Goal: Transaction & Acquisition: Download file/media

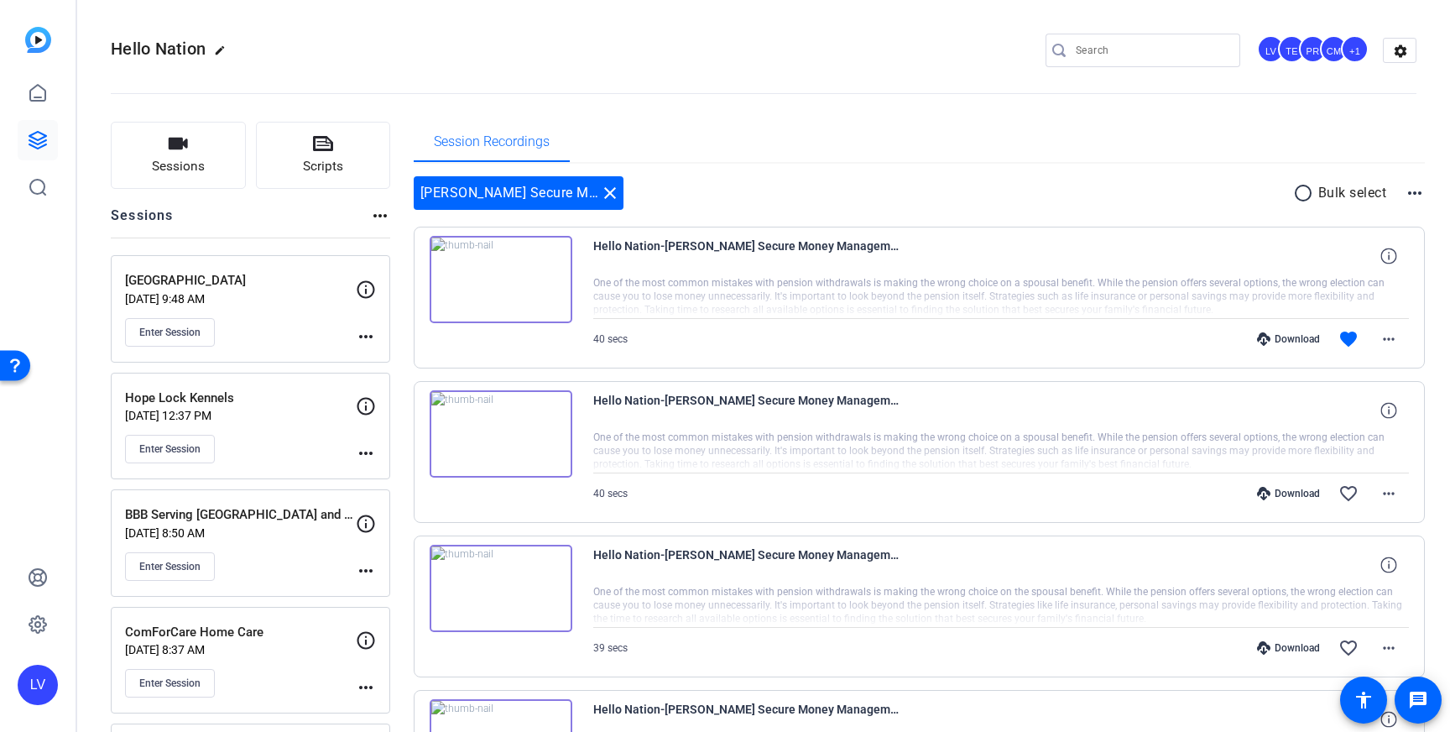
scroll to position [107, 0]
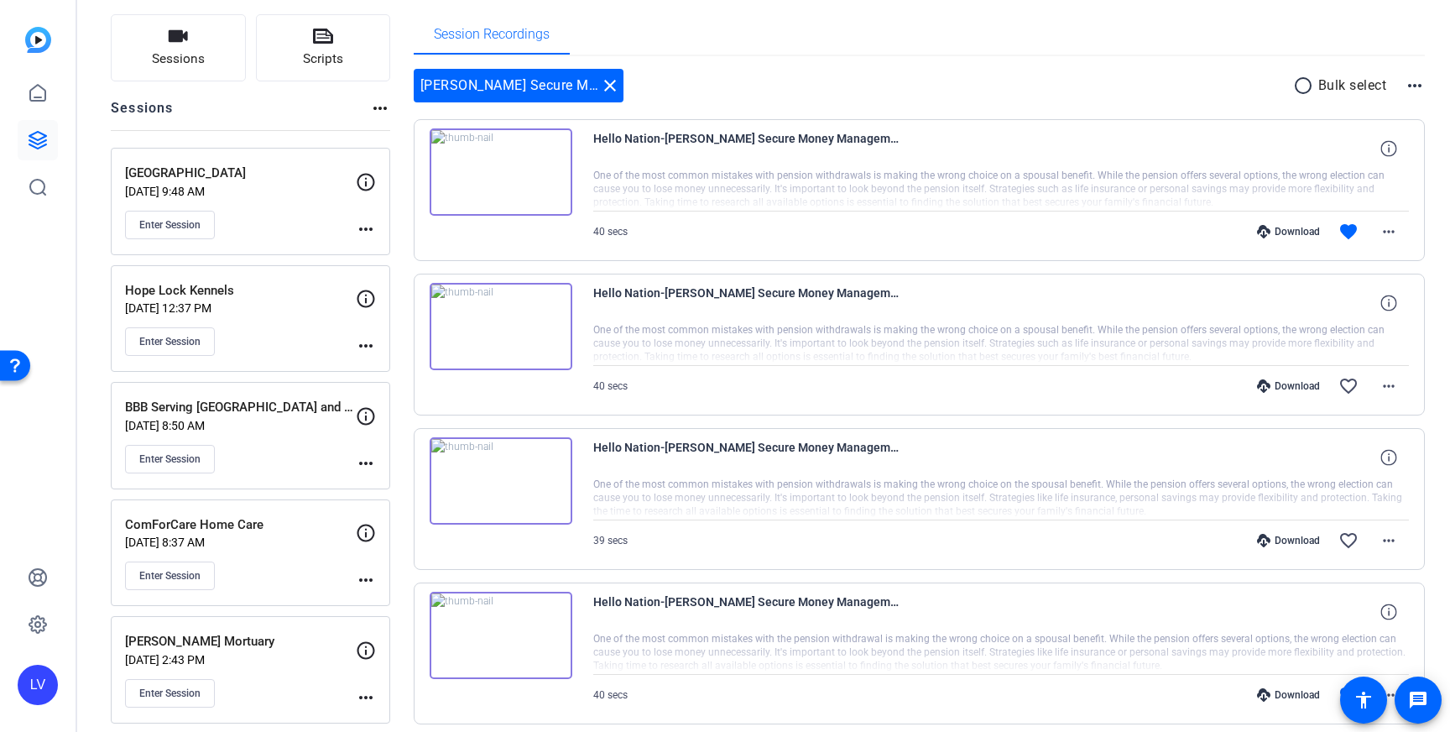
click at [279, 213] on div "Enter Session" at bounding box center [240, 225] width 231 height 29
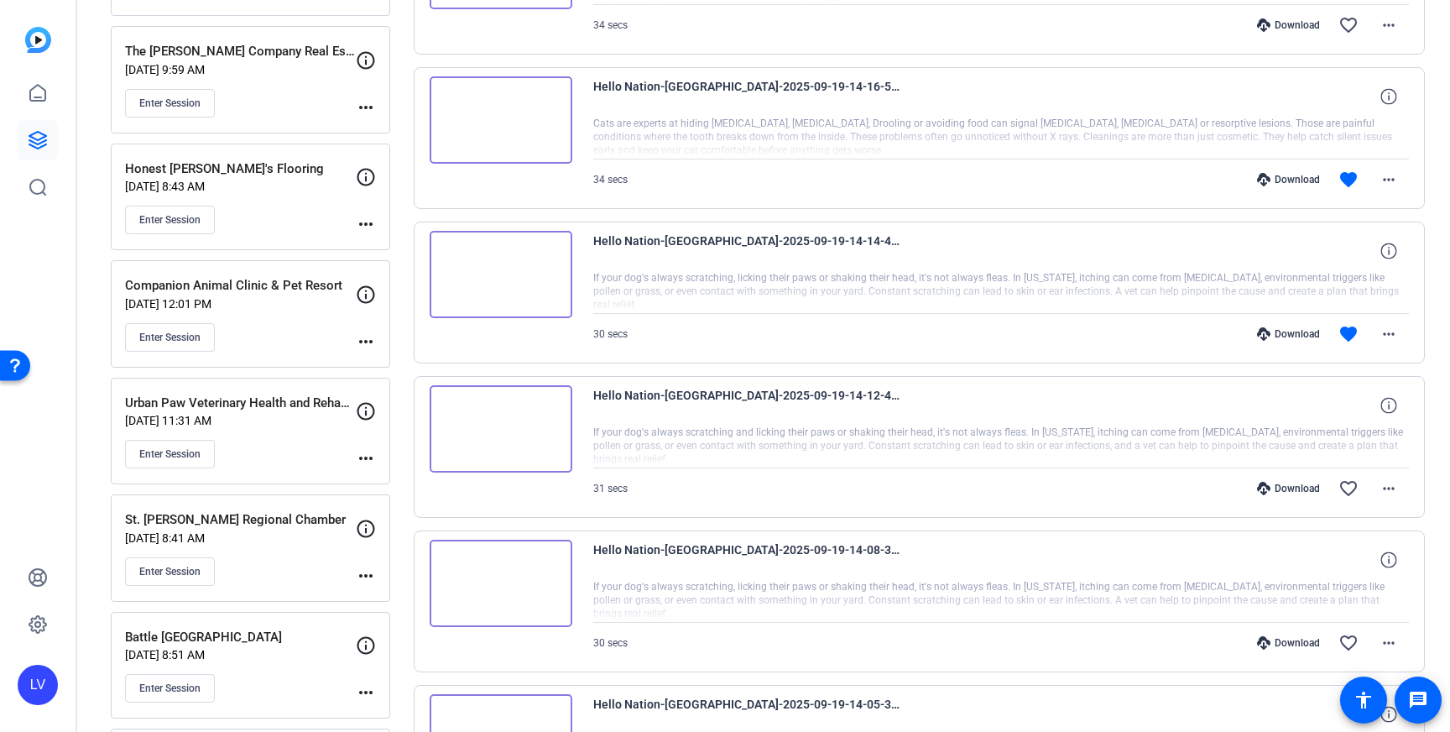
scroll to position [1189, 0]
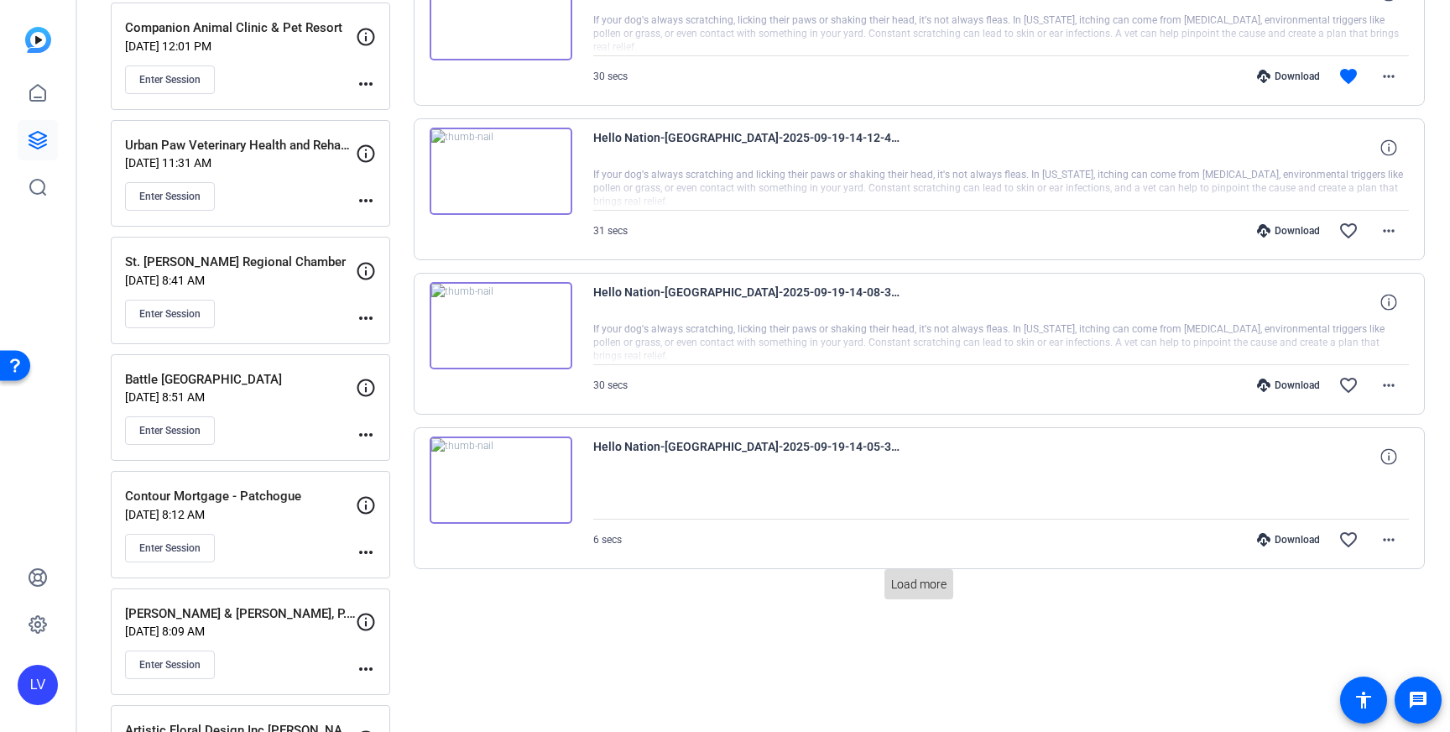
click at [901, 570] on span at bounding box center [919, 584] width 69 height 40
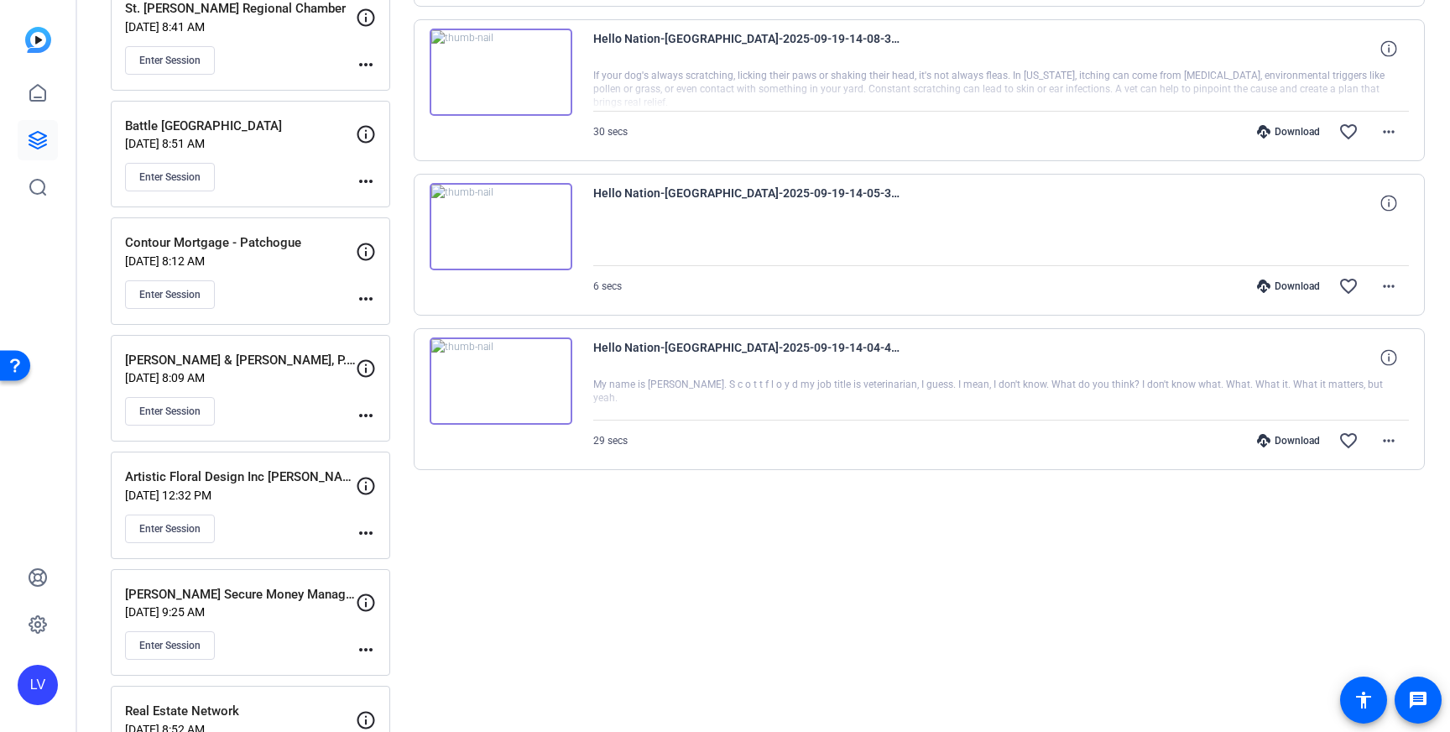
scroll to position [1442, 0]
click at [1391, 446] on mat-icon "more_horiz" at bounding box center [1389, 441] width 20 height 20
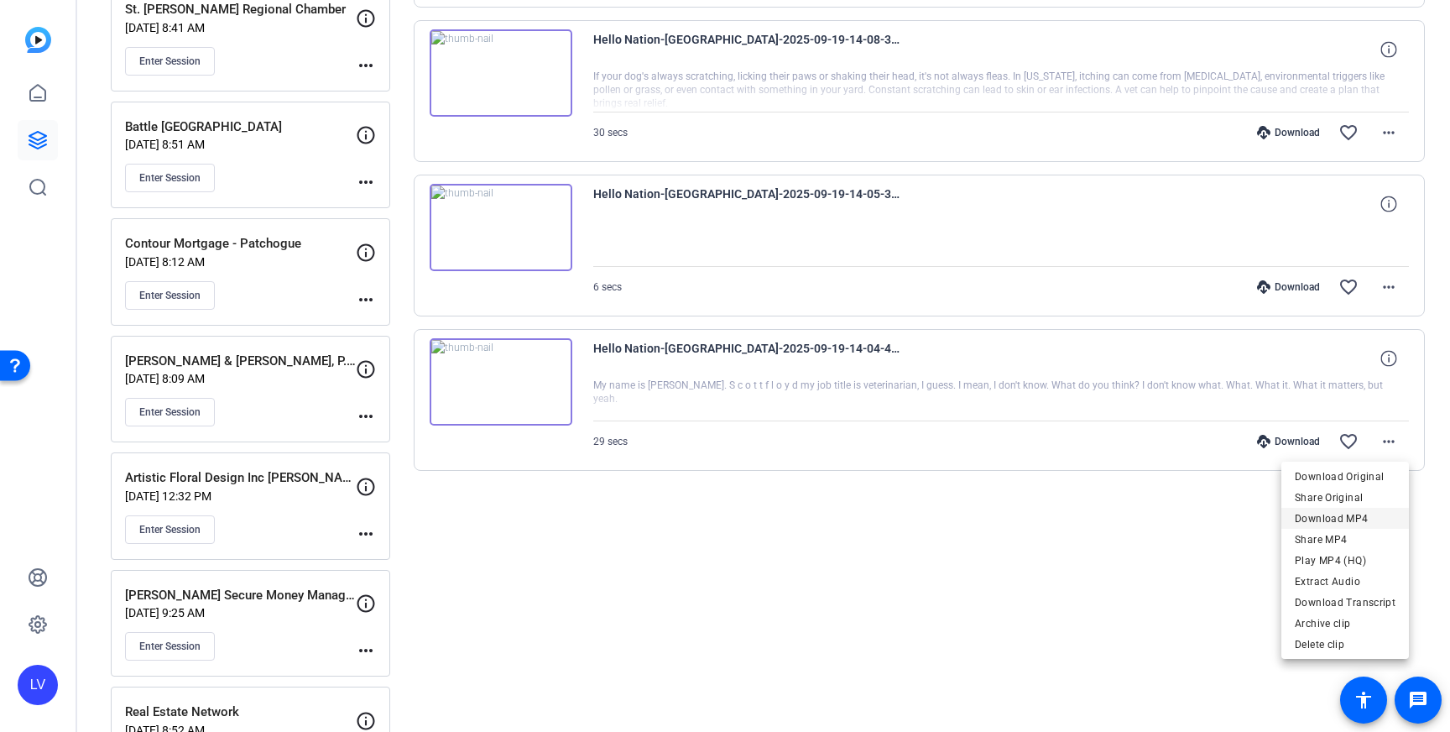
click at [1364, 513] on span "Download MP4" at bounding box center [1345, 519] width 101 height 20
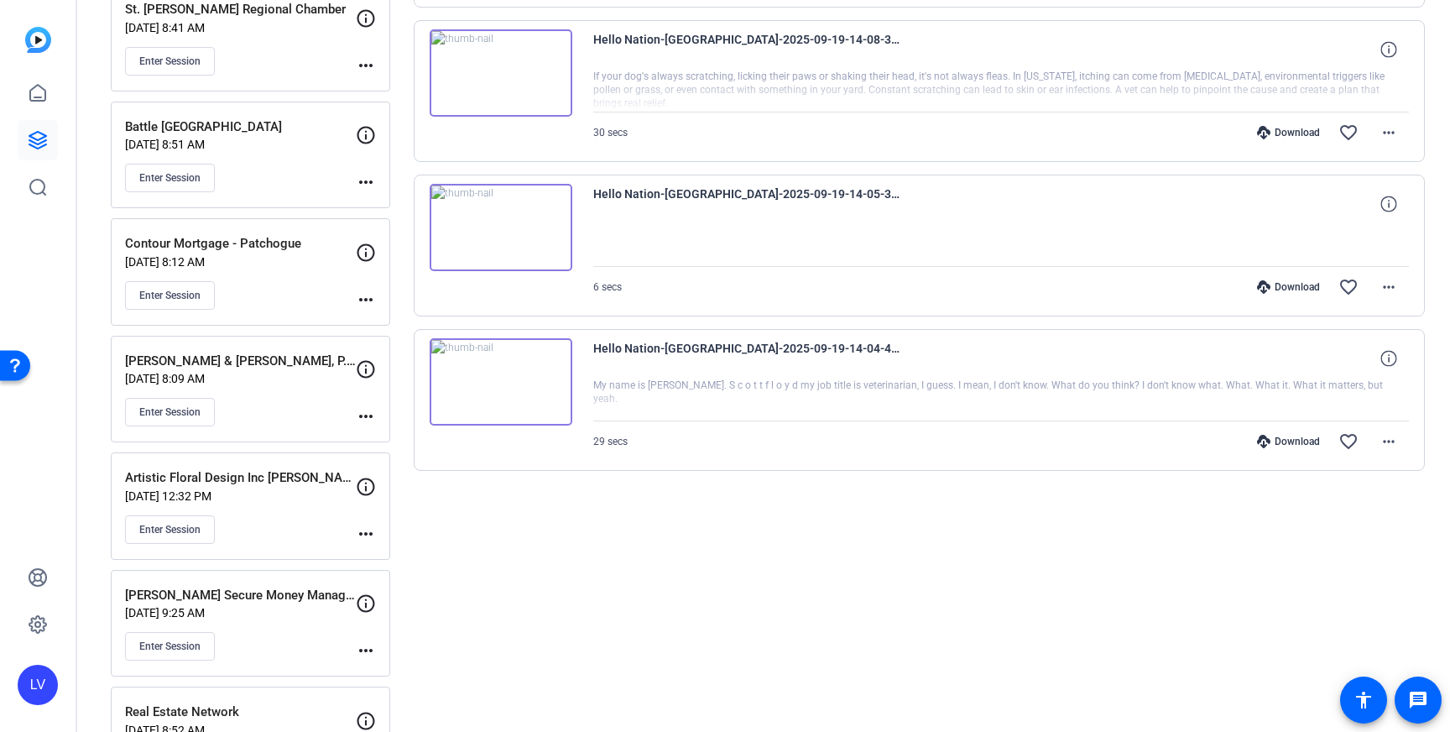
click at [1408, 265] on div at bounding box center [1001, 245] width 817 height 42
click at [1398, 278] on mat-icon "more_horiz" at bounding box center [1389, 287] width 20 height 20
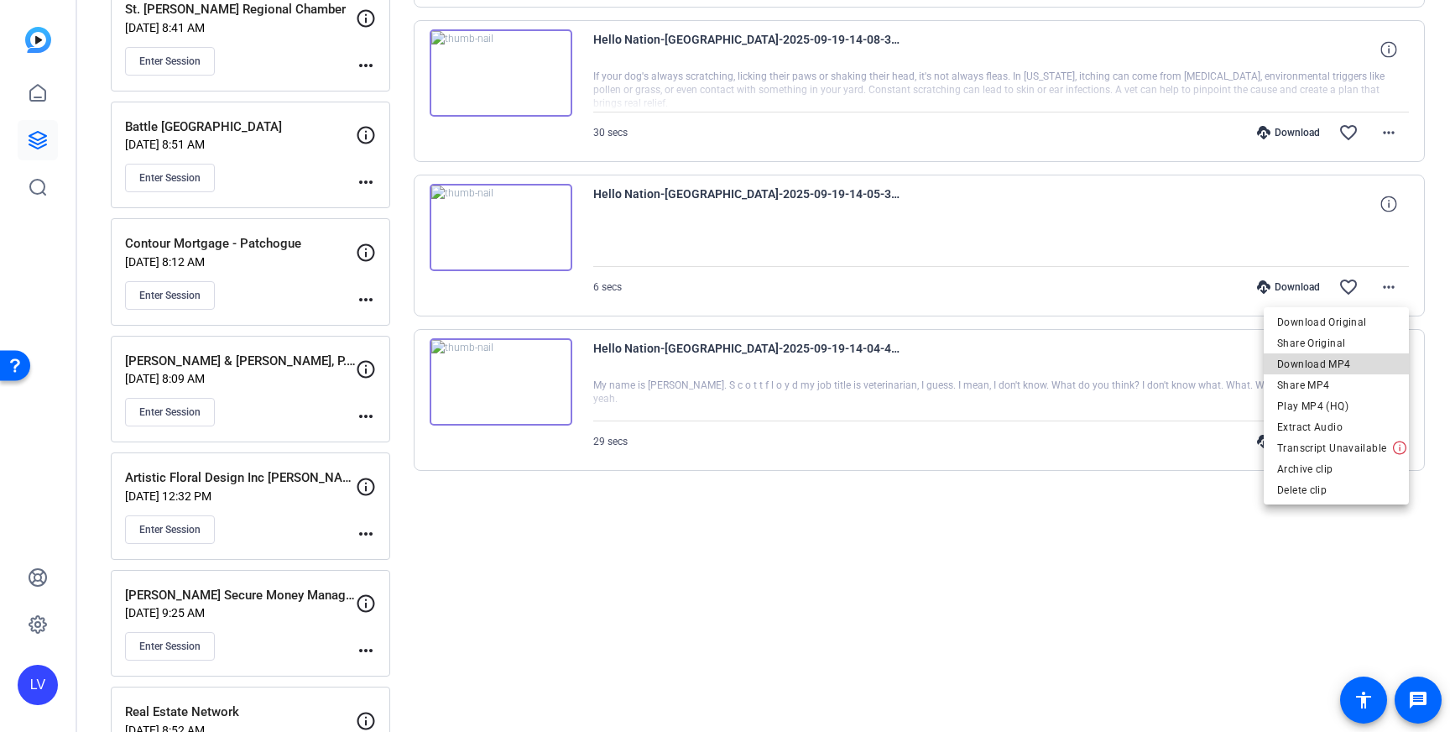
click at [1360, 358] on span "Download MP4" at bounding box center [1336, 364] width 118 height 20
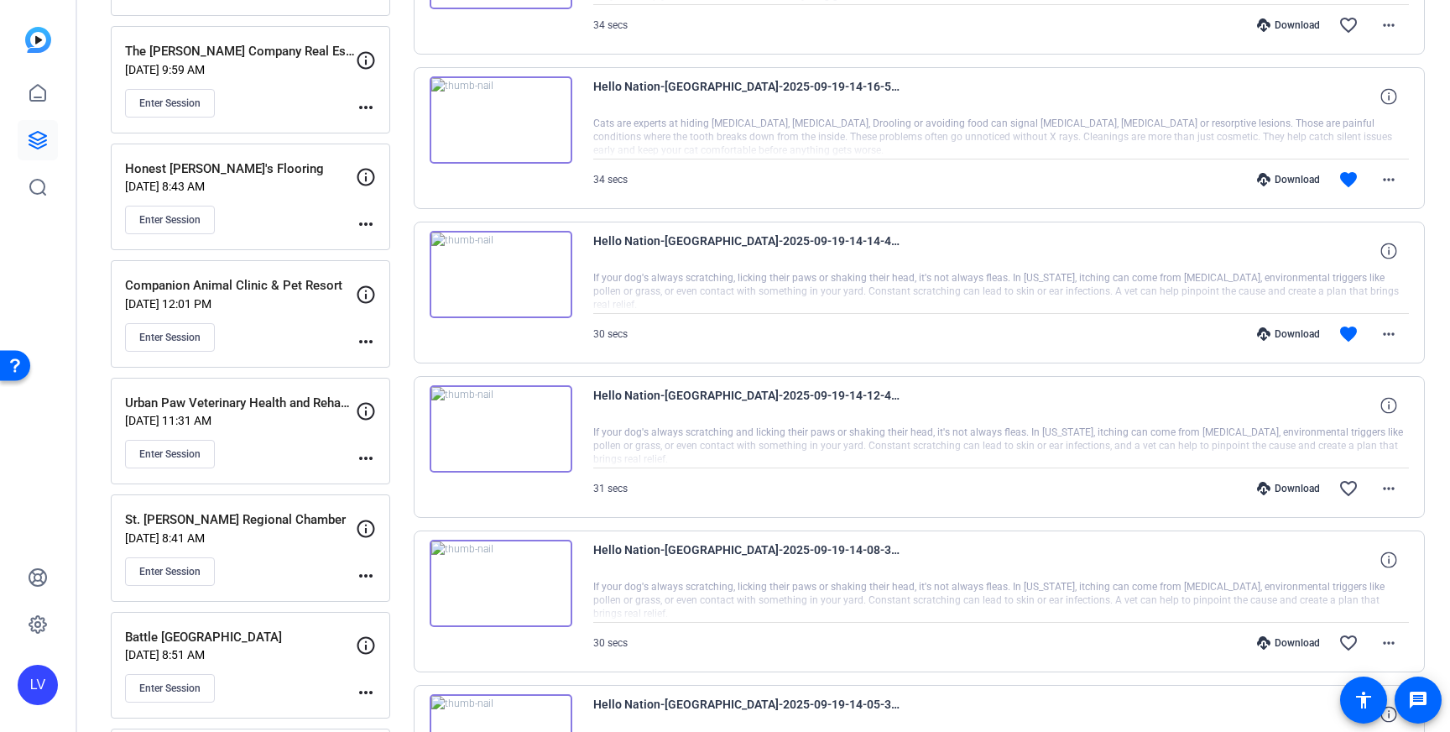
scroll to position [971, 0]
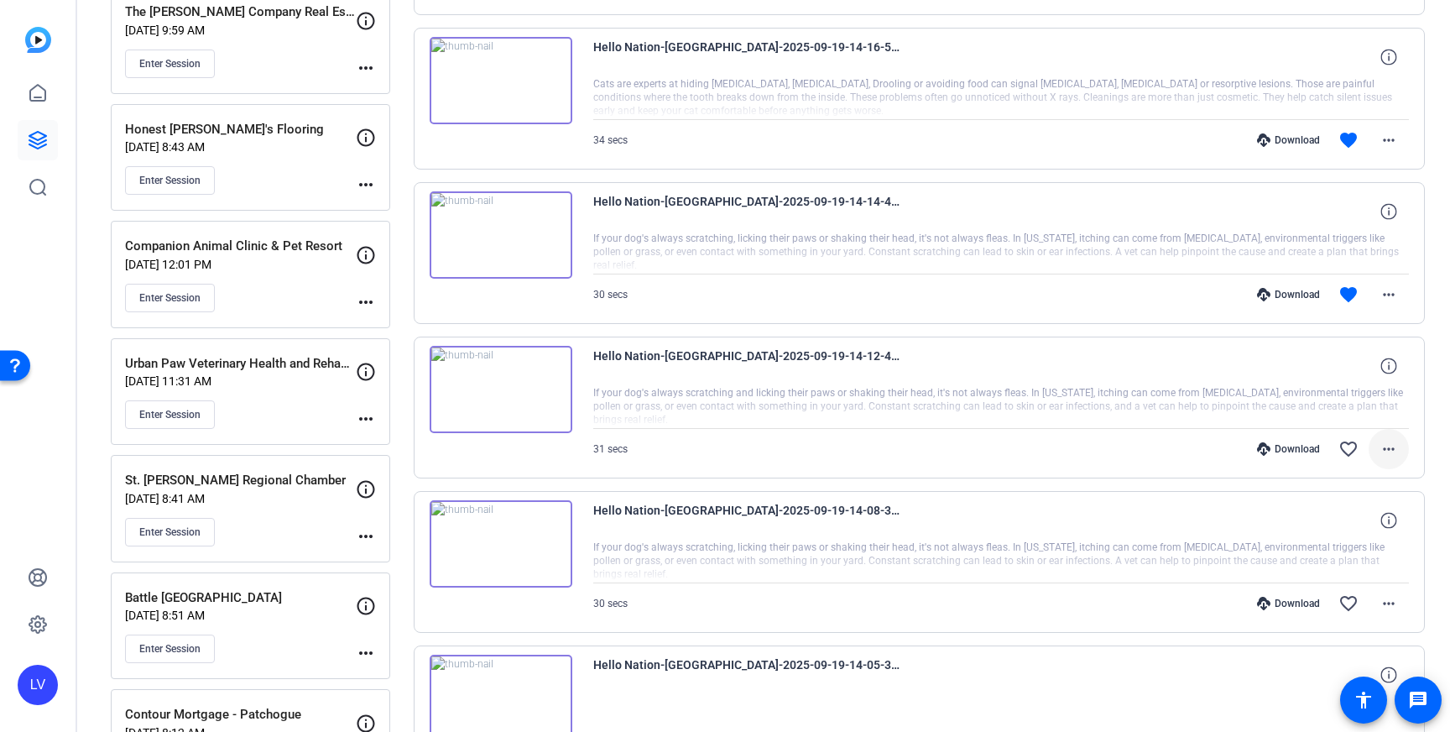
click at [1388, 445] on mat-icon "more_horiz" at bounding box center [1389, 449] width 20 height 20
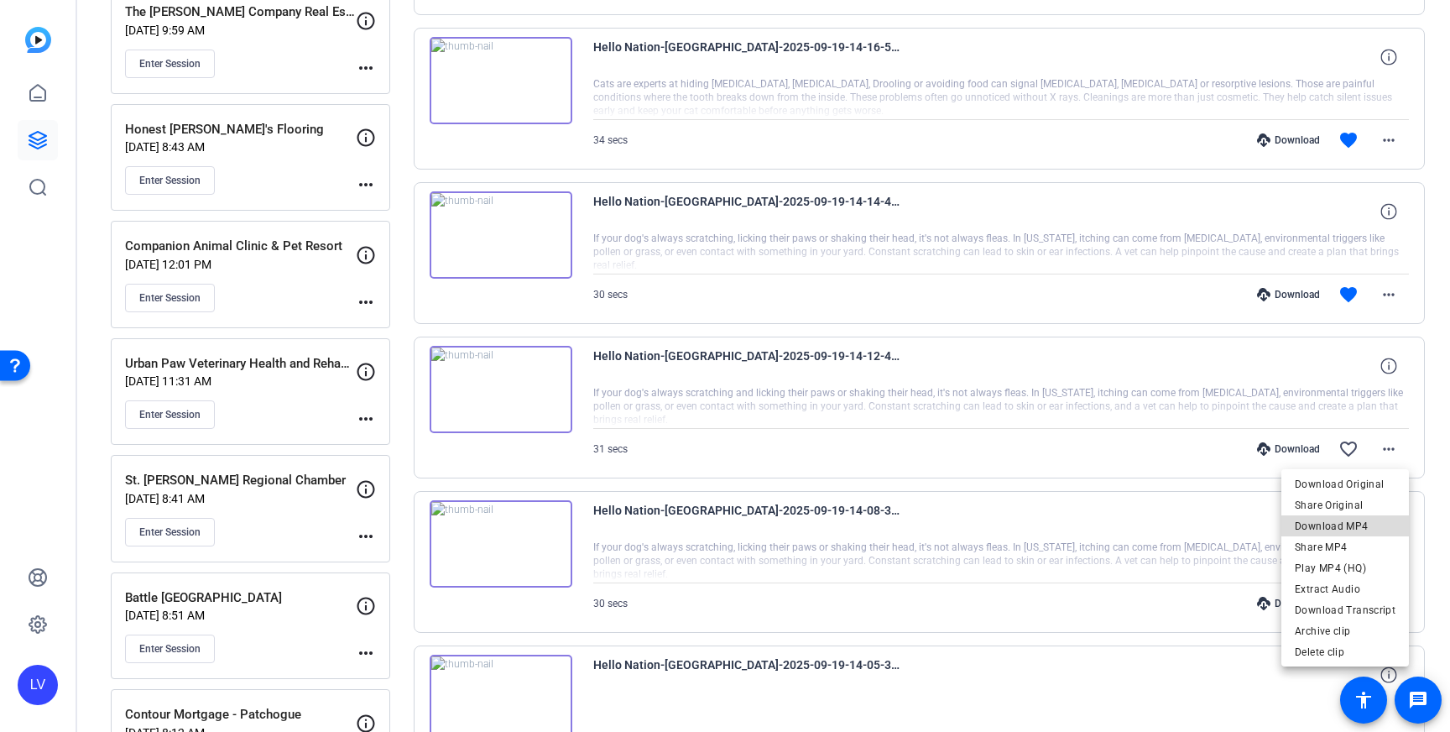
click at [1367, 525] on span "Download MP4" at bounding box center [1345, 526] width 101 height 20
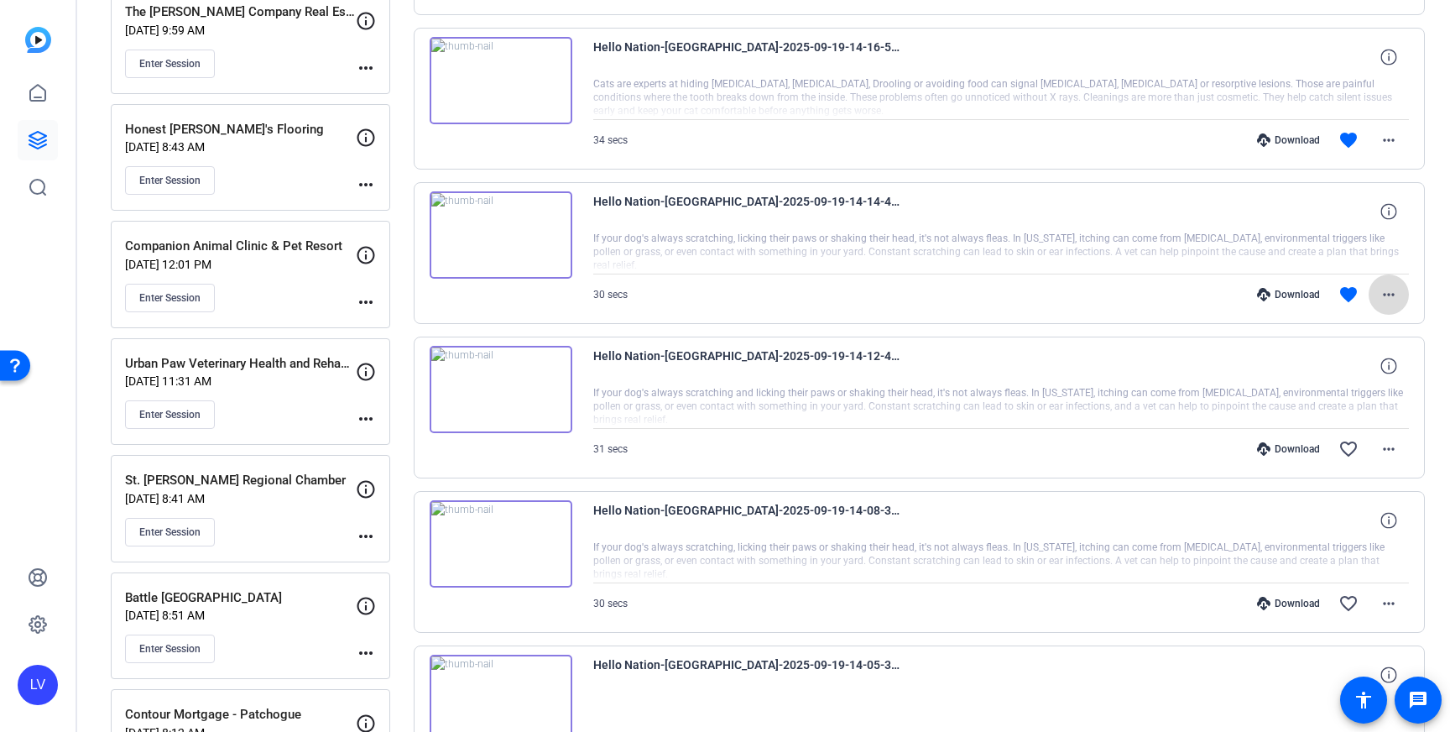
click at [1385, 292] on mat-icon "more_horiz" at bounding box center [1389, 295] width 20 height 20
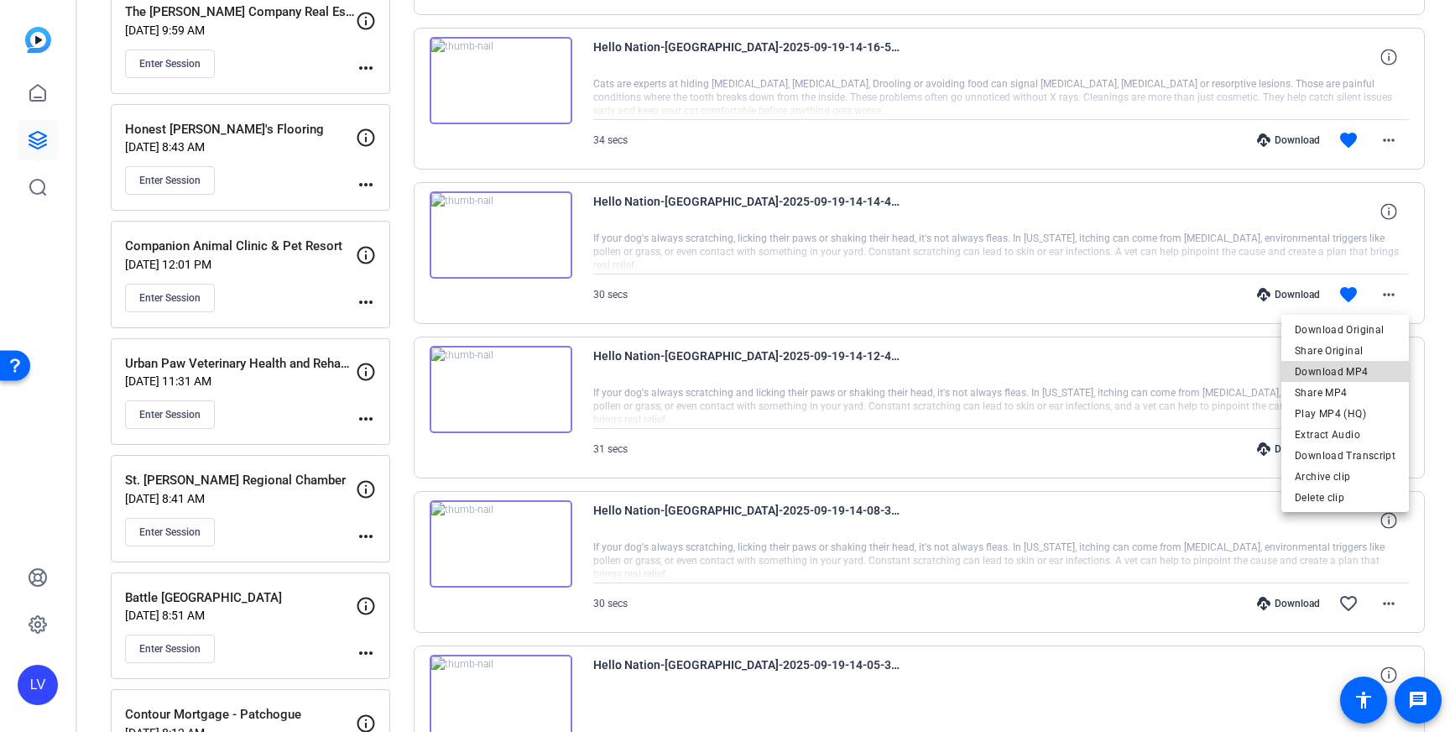
click at [1364, 372] on span "Download MP4" at bounding box center [1345, 372] width 101 height 20
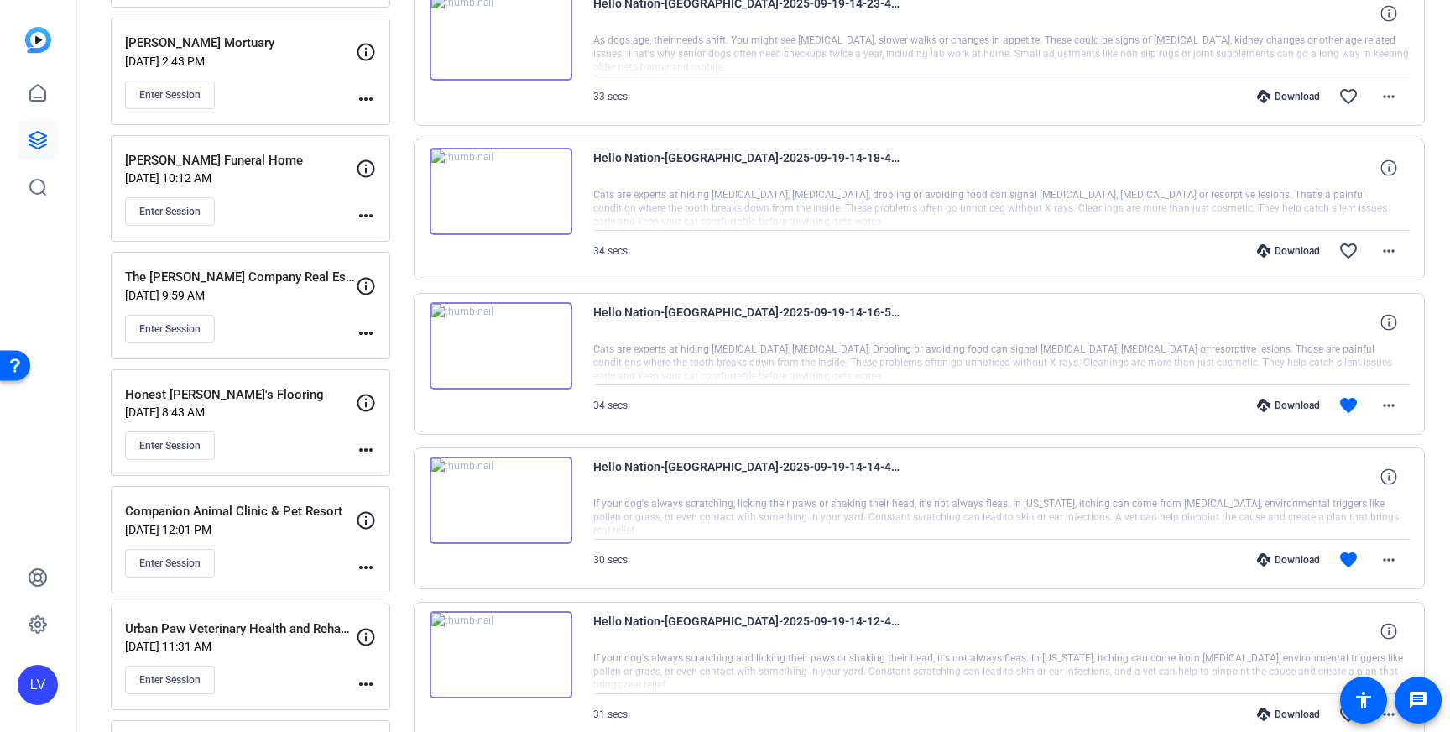
scroll to position [729, 0]
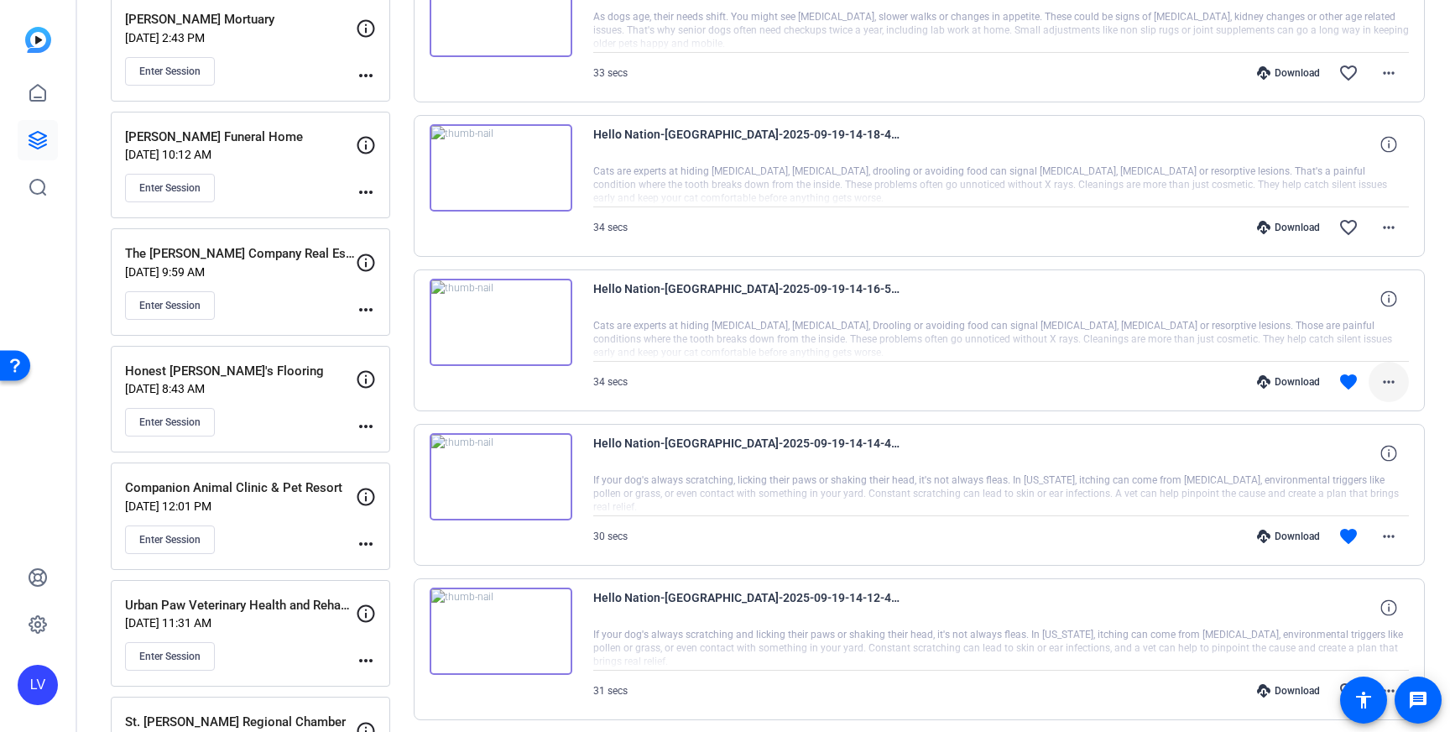
click at [1394, 370] on span at bounding box center [1389, 382] width 40 height 40
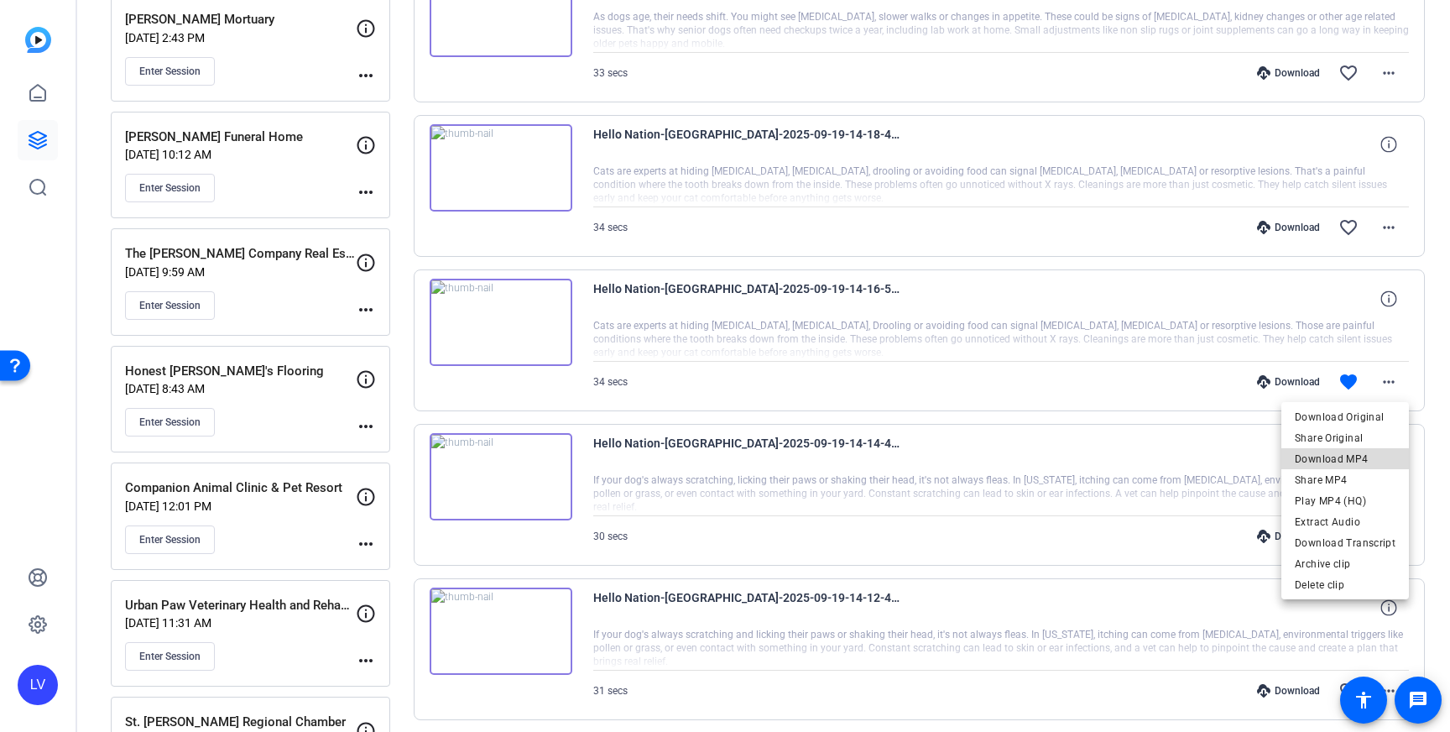
click at [1359, 459] on span "Download MP4" at bounding box center [1345, 459] width 101 height 20
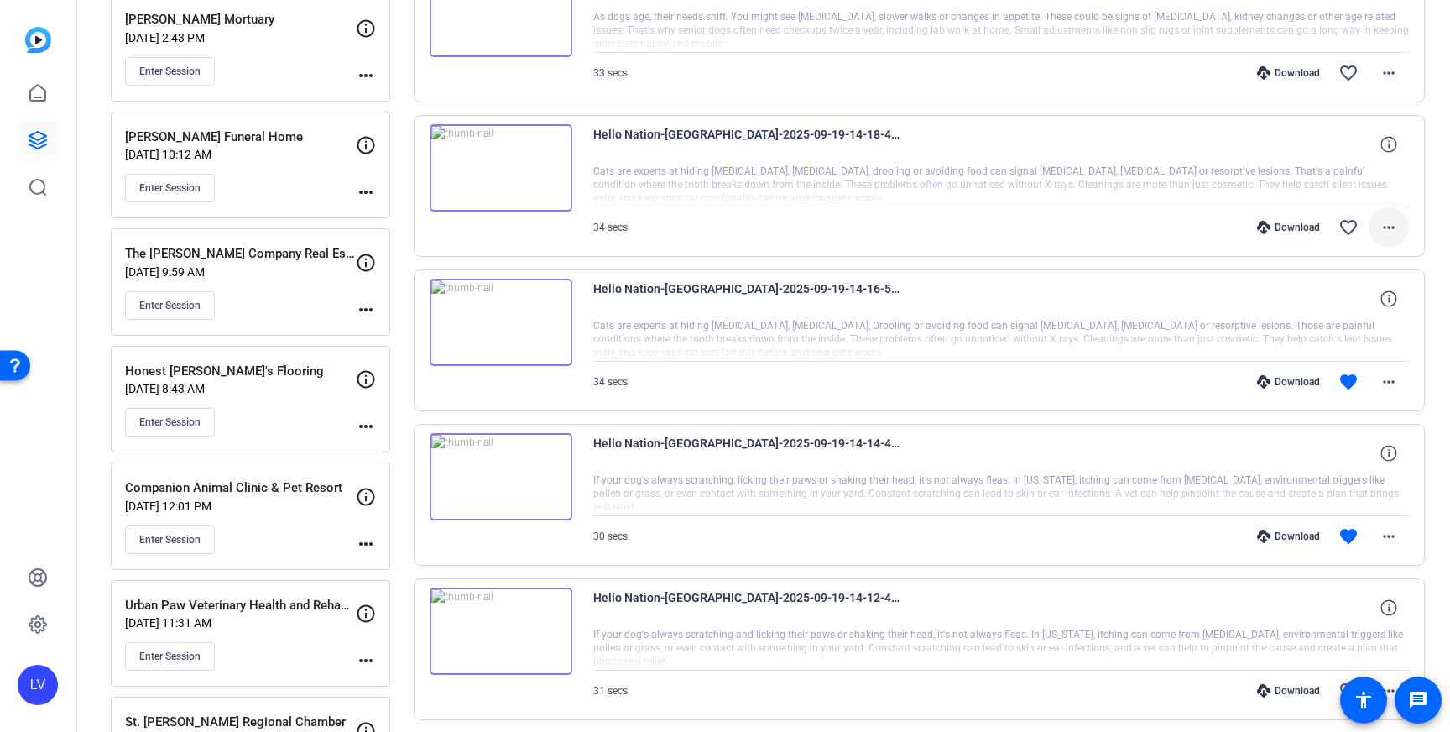
click at [1392, 232] on mat-icon "more_horiz" at bounding box center [1389, 227] width 20 height 20
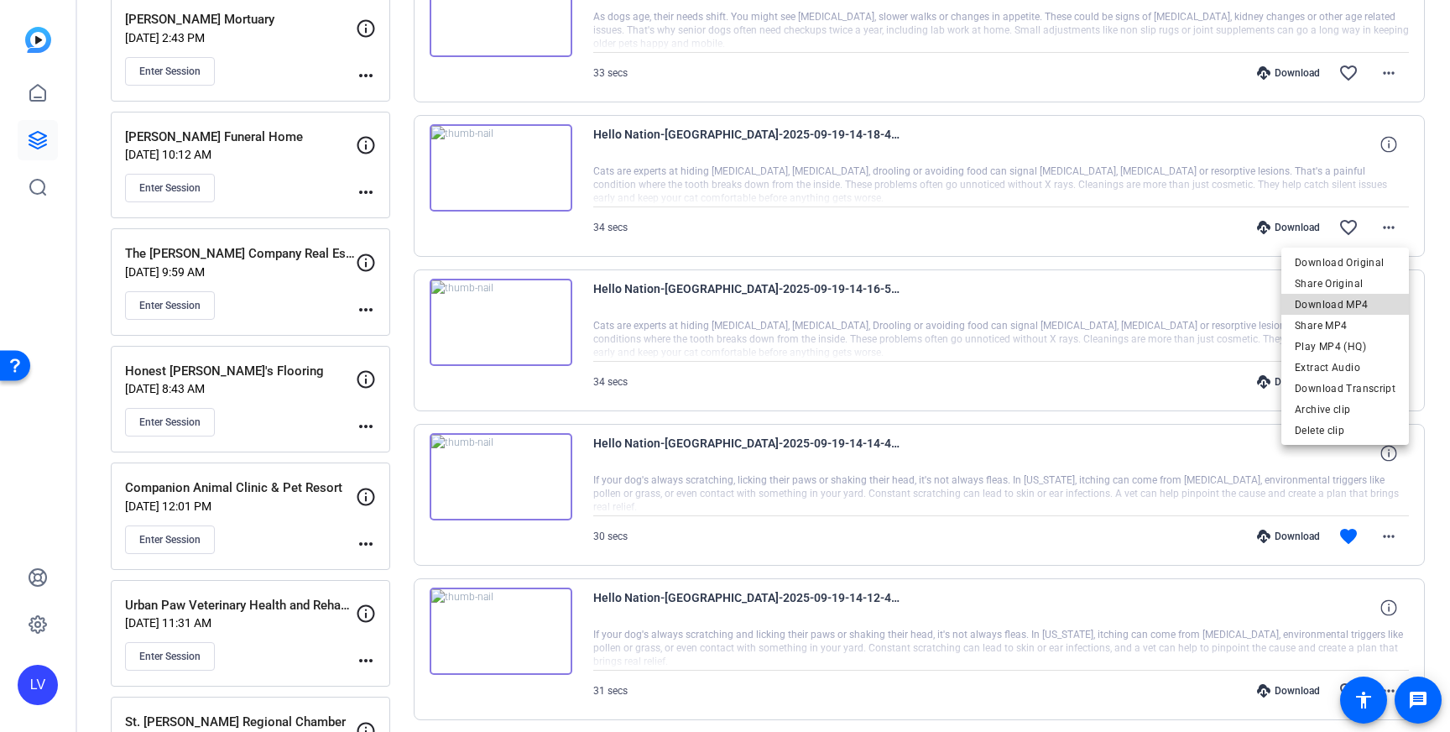
click at [1360, 304] on span "Download MP4" at bounding box center [1345, 305] width 101 height 20
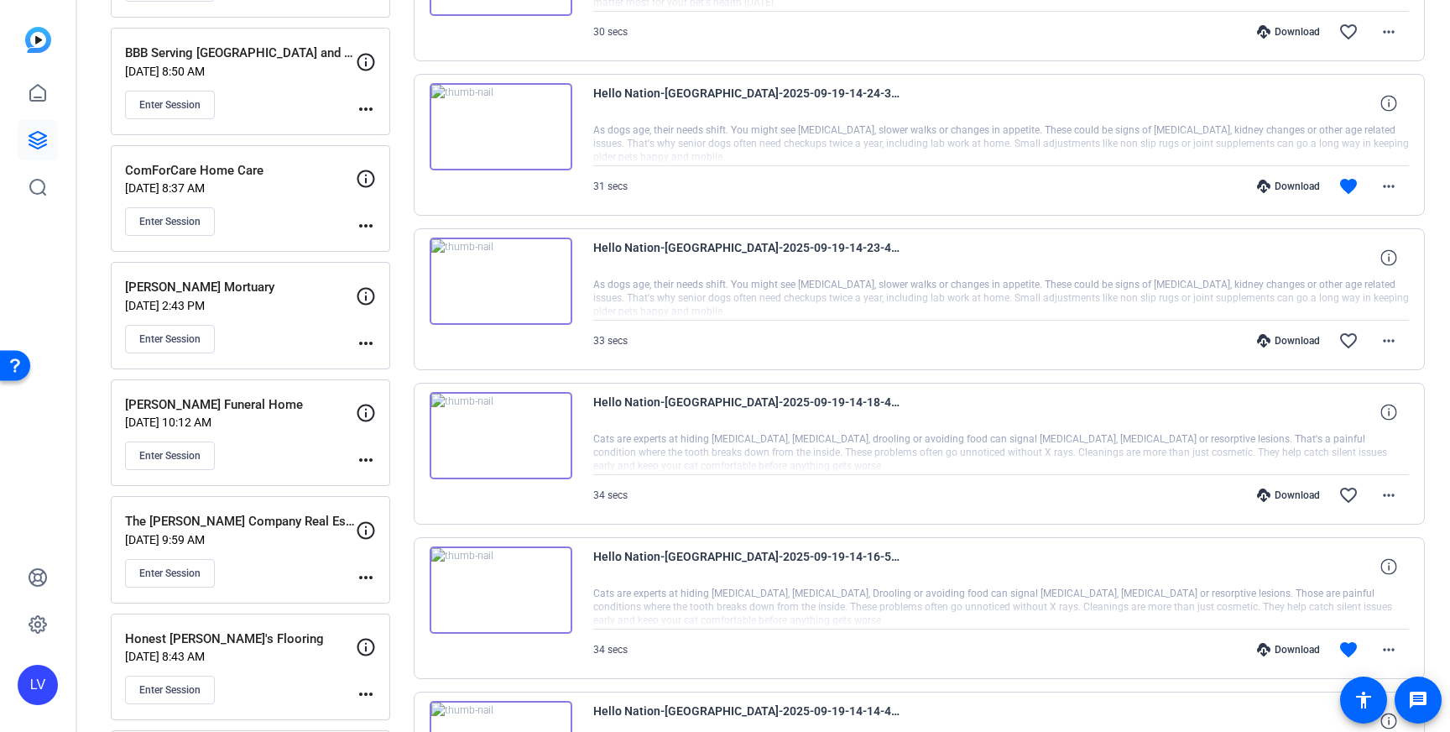
scroll to position [465, 0]
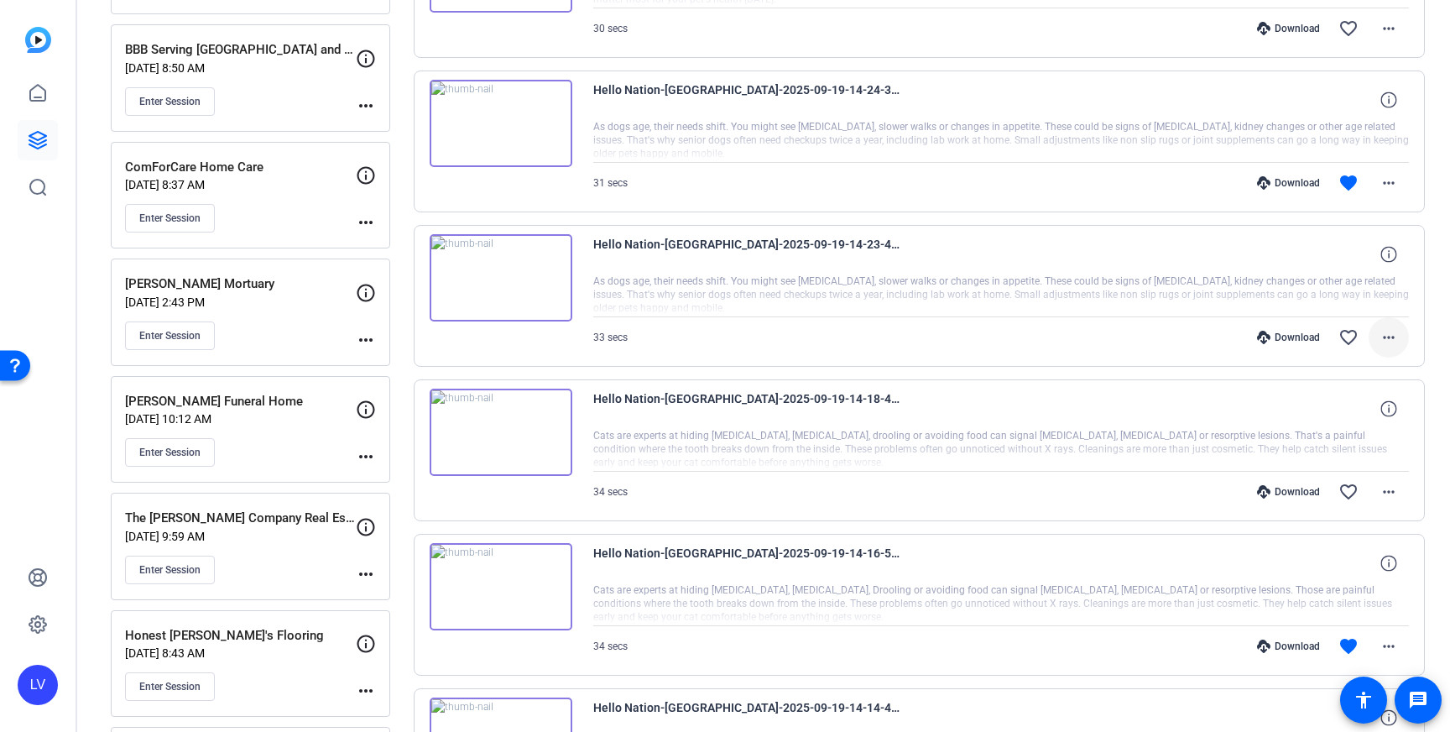
click at [1402, 337] on span at bounding box center [1389, 337] width 40 height 40
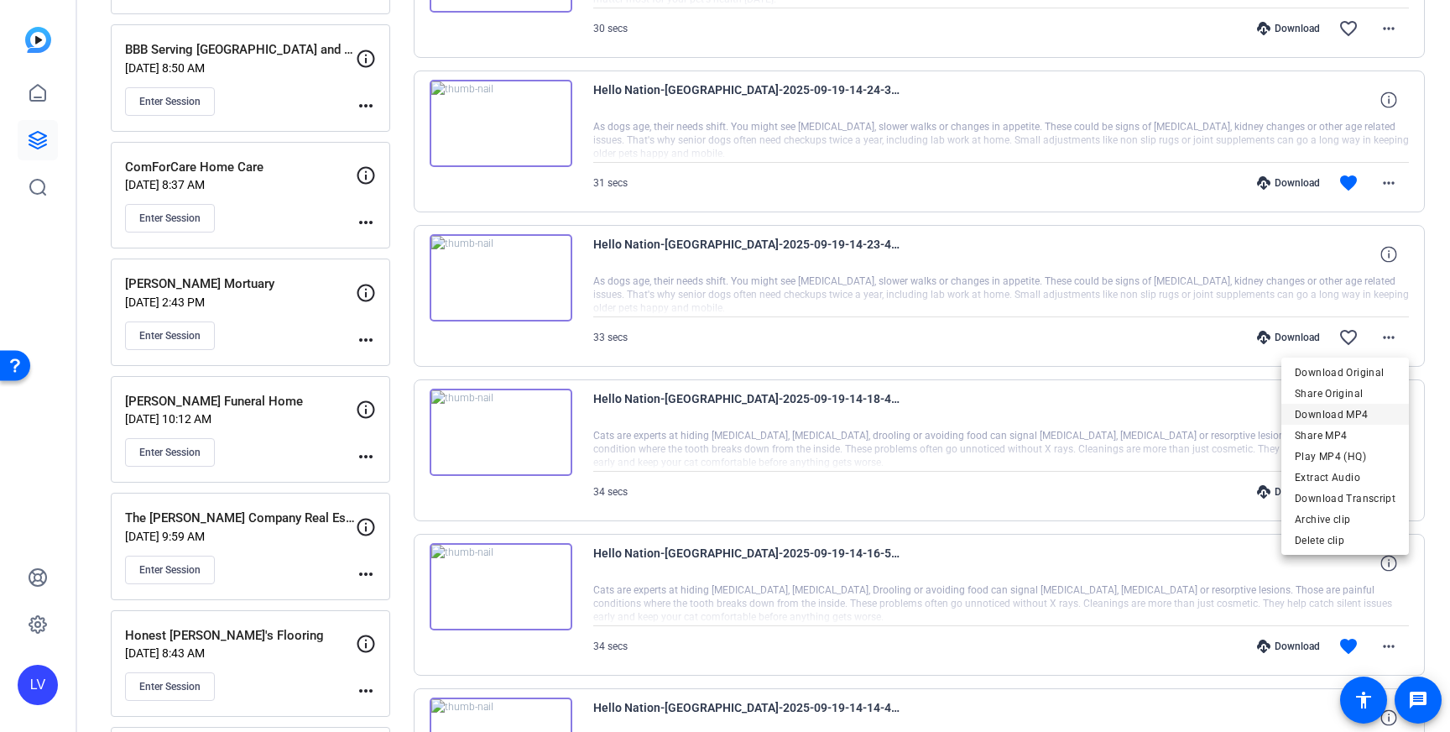
click at [1378, 407] on span "Download MP4" at bounding box center [1345, 415] width 101 height 20
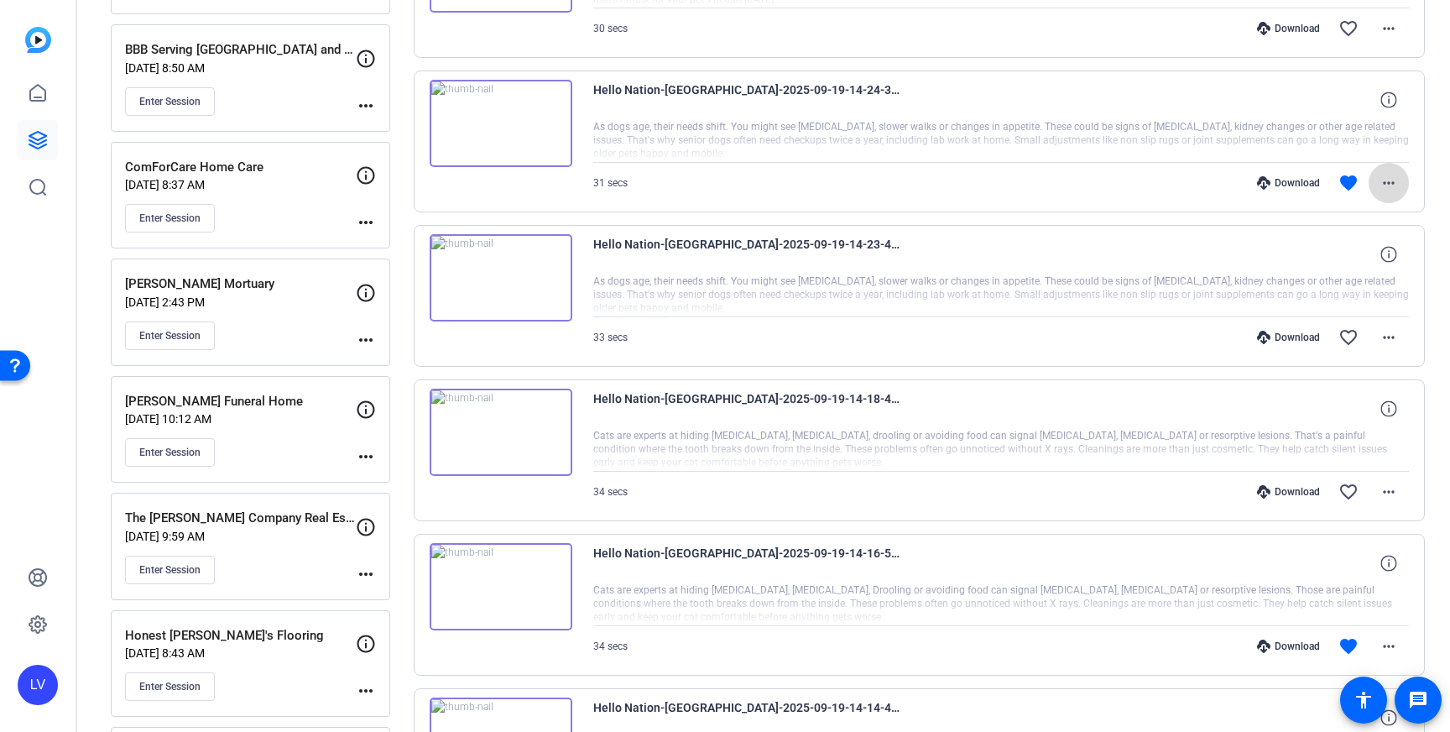
click at [1389, 192] on mat-icon "more_horiz" at bounding box center [1389, 183] width 20 height 20
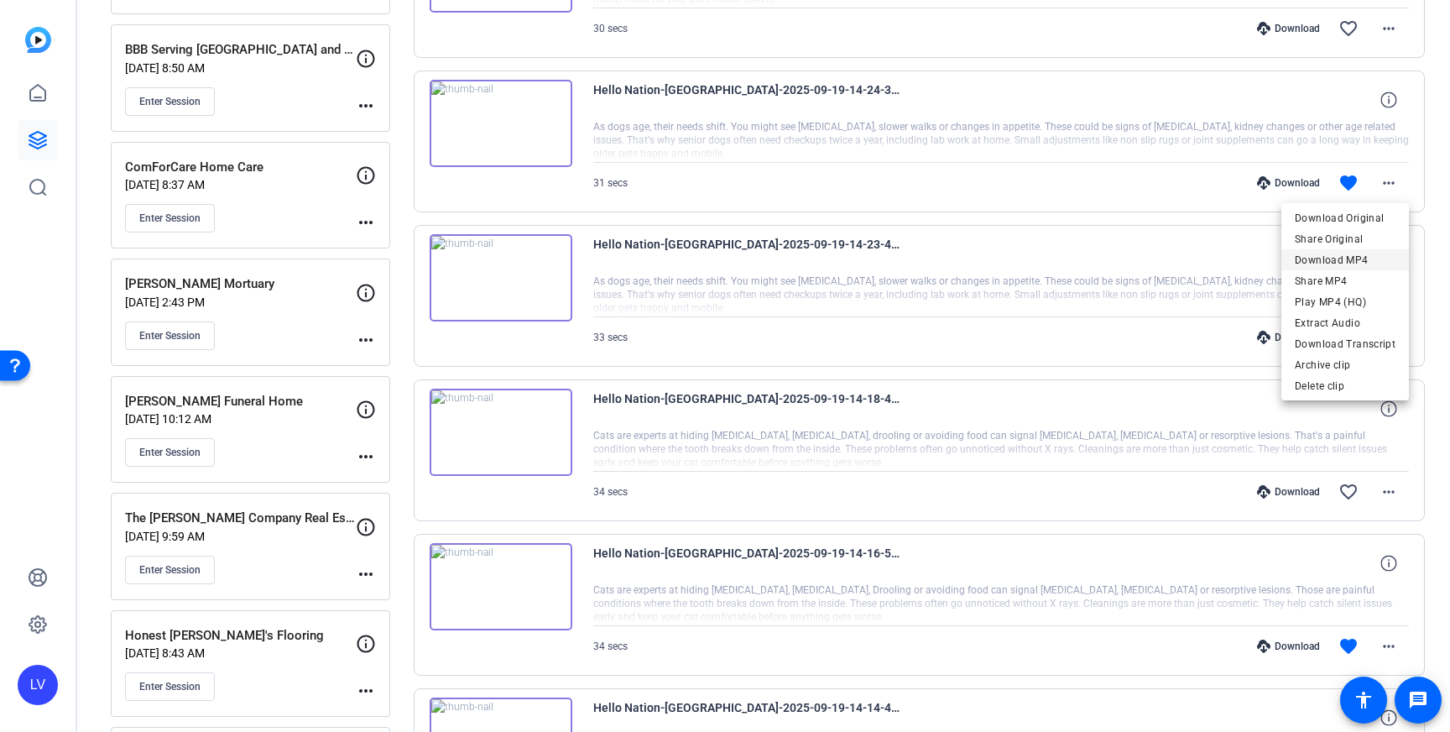
click at [1366, 254] on span "Download MP4" at bounding box center [1345, 260] width 101 height 20
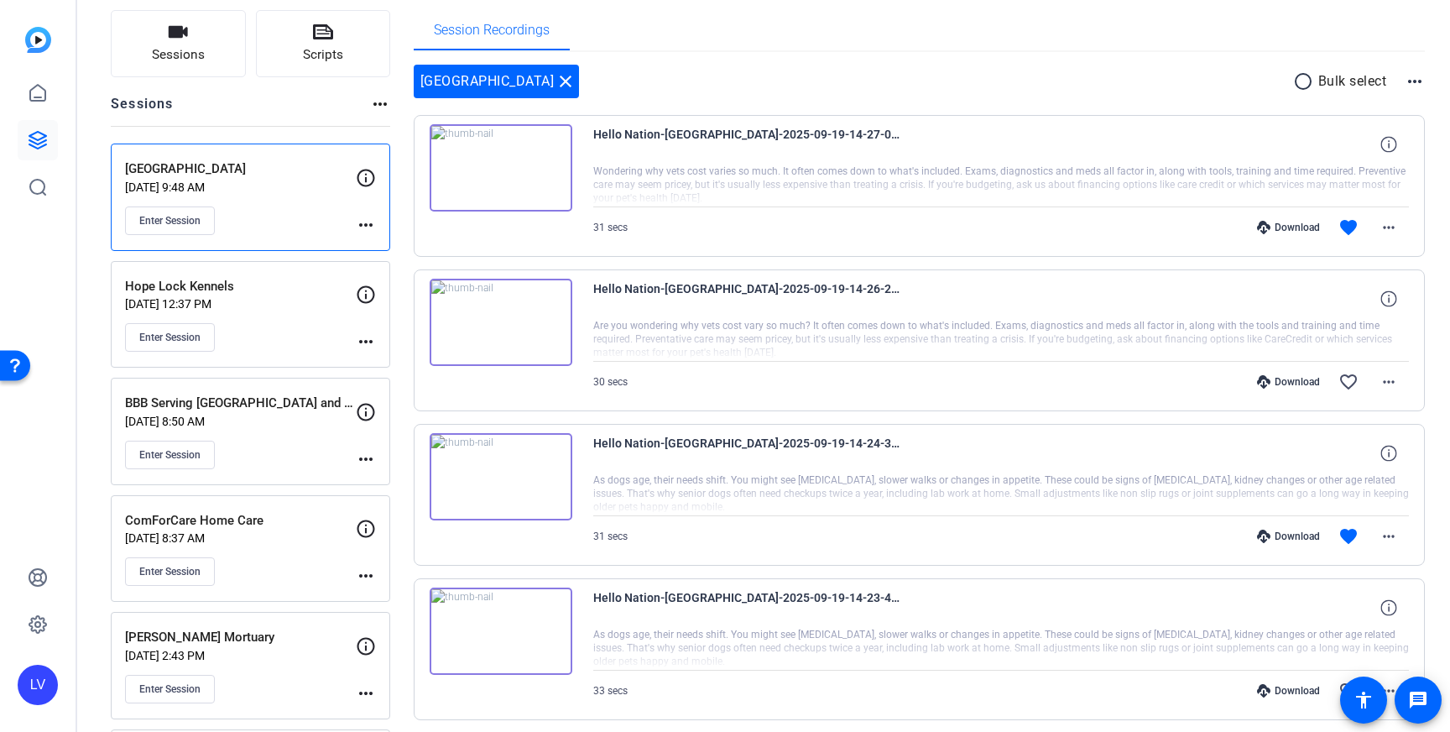
scroll to position [112, 0]
click at [1393, 385] on mat-icon "more_horiz" at bounding box center [1389, 381] width 20 height 20
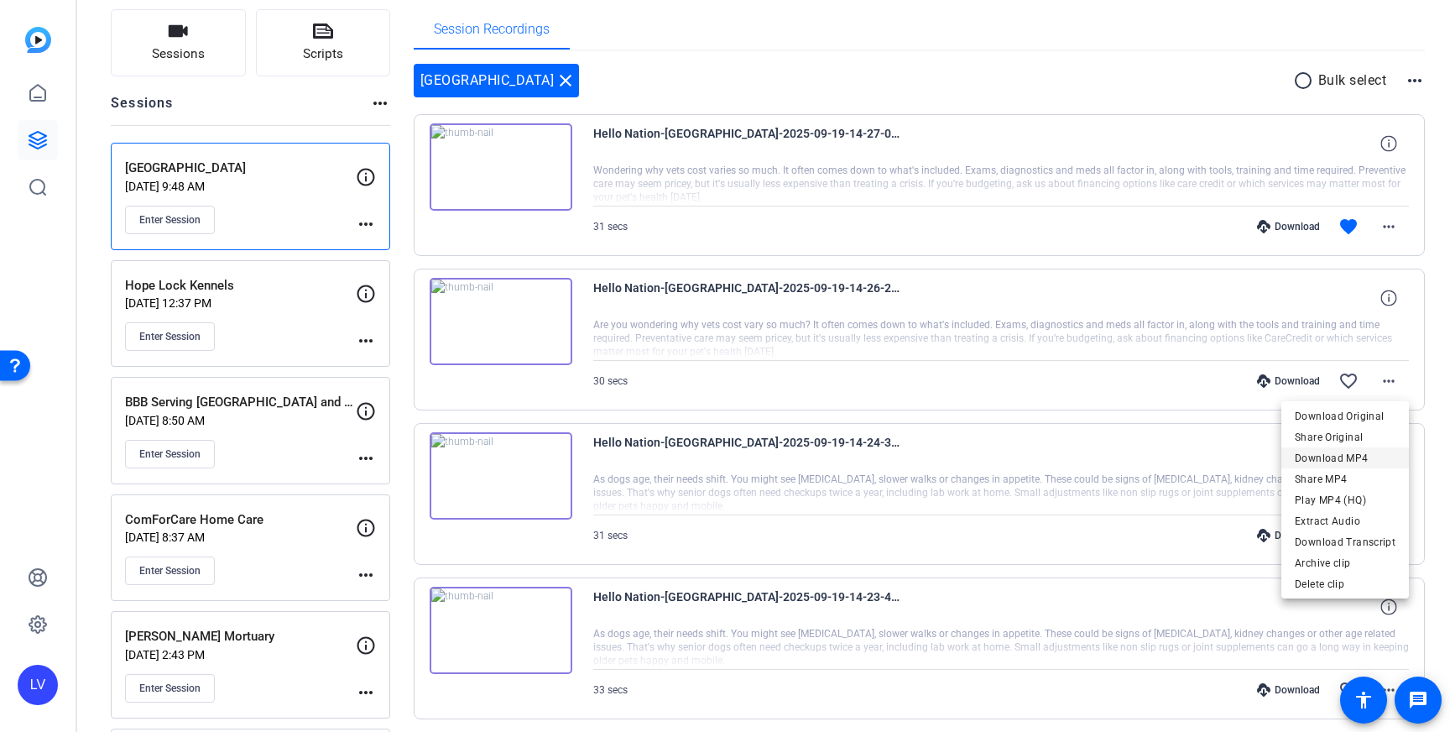
click at [1369, 461] on span "Download MP4" at bounding box center [1345, 458] width 101 height 20
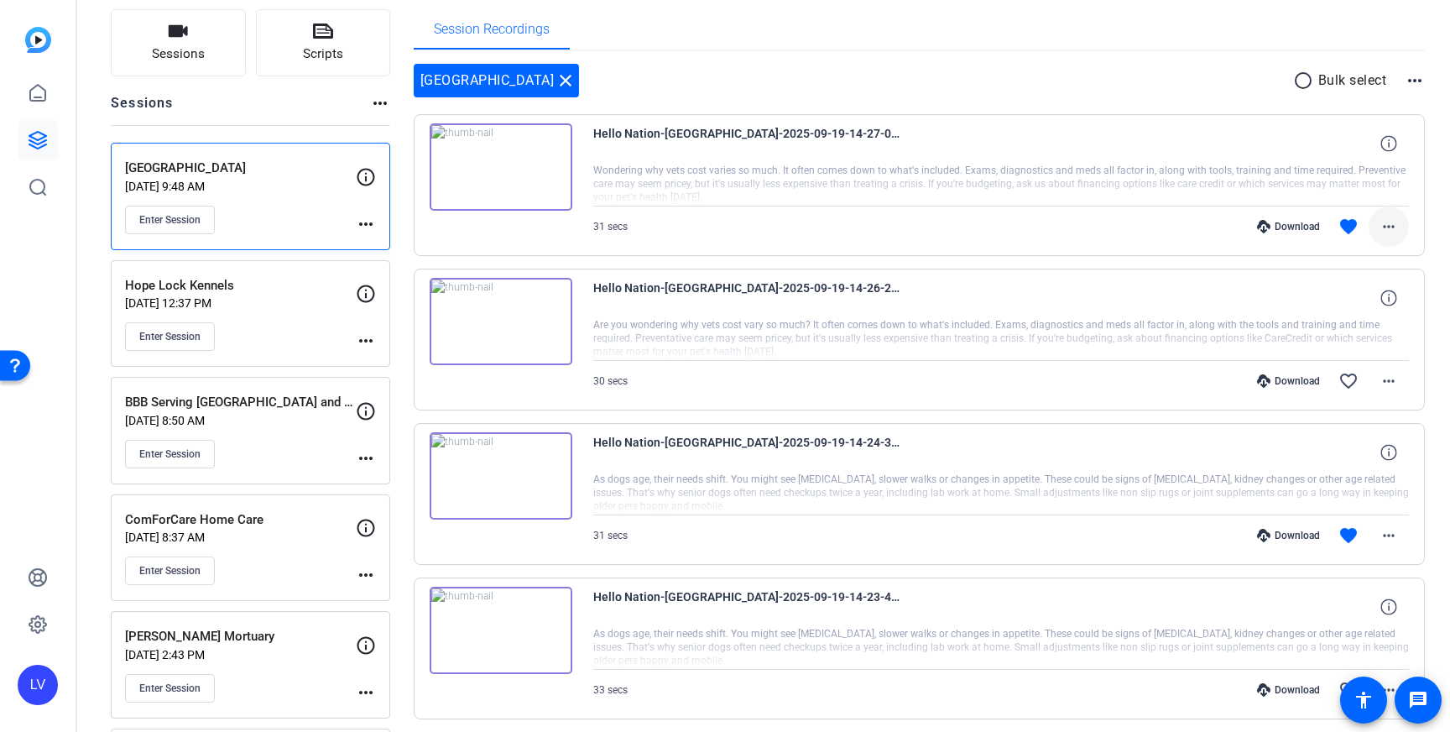
click at [1381, 232] on mat-icon "more_horiz" at bounding box center [1389, 227] width 20 height 20
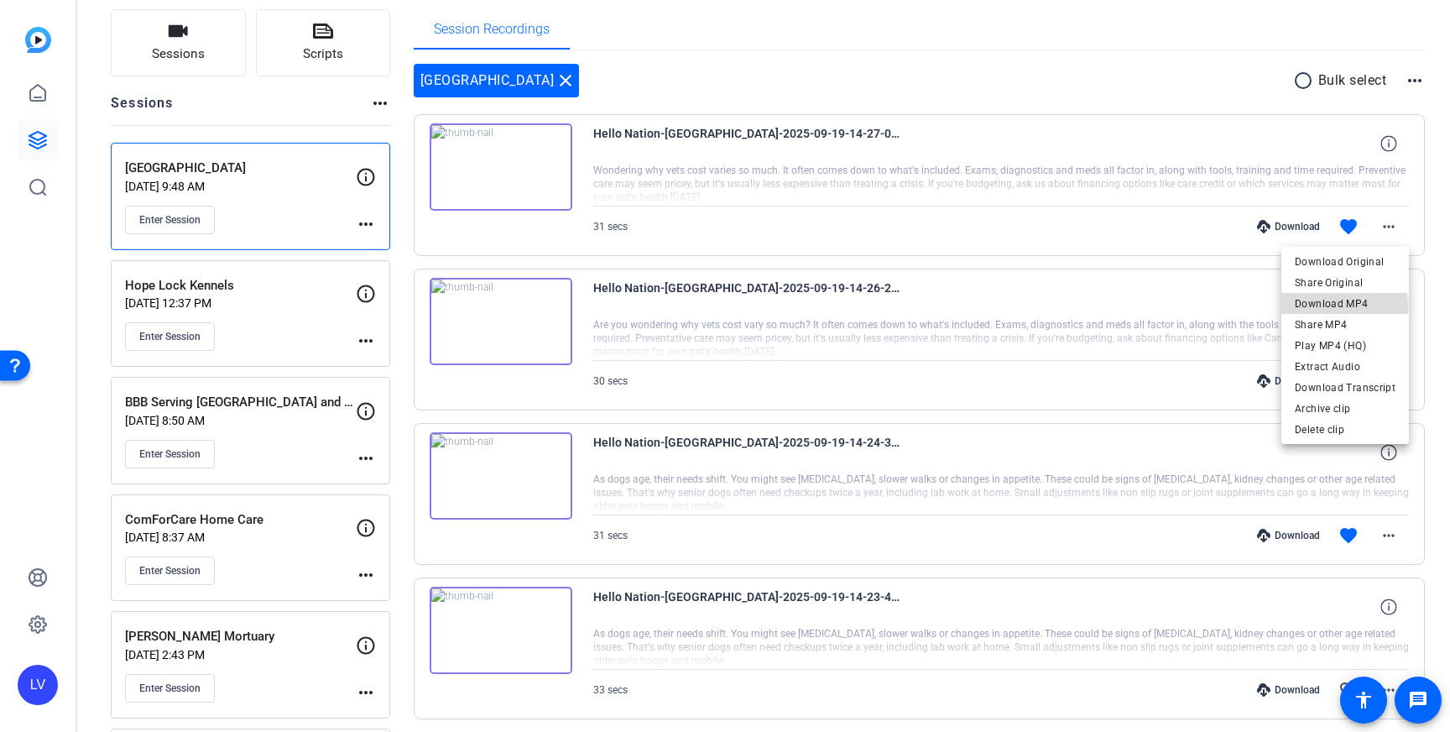
click at [1344, 308] on span "Download MP4" at bounding box center [1345, 304] width 101 height 20
